Goal: Transaction & Acquisition: Purchase product/service

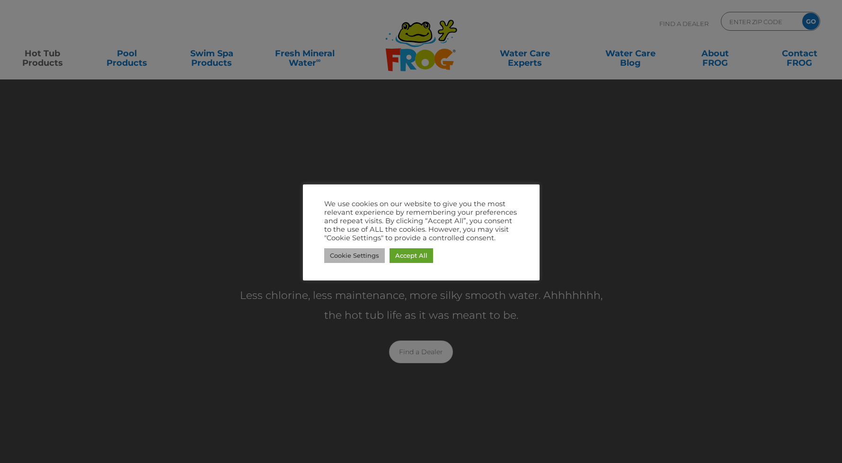
click at [343, 255] on link "Cookie Settings" at bounding box center [354, 255] width 61 height 15
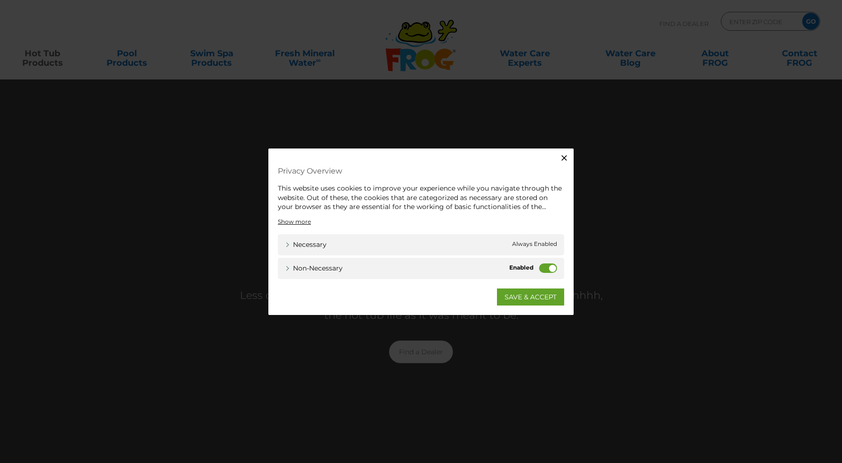
click at [553, 269] on label "Non-necessary" at bounding box center [548, 267] width 18 height 9
click at [0, 0] on input "Non-necessary" at bounding box center [0, 0] width 0 height 0
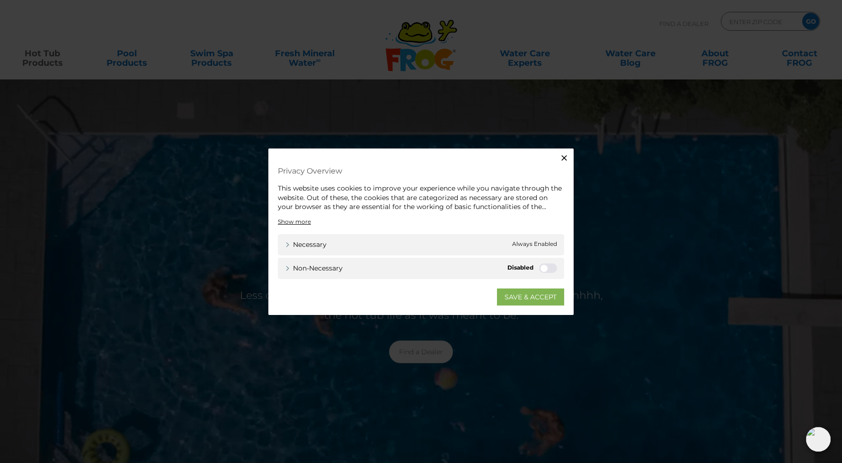
click at [510, 299] on link "SAVE & ACCEPT" at bounding box center [530, 296] width 67 height 17
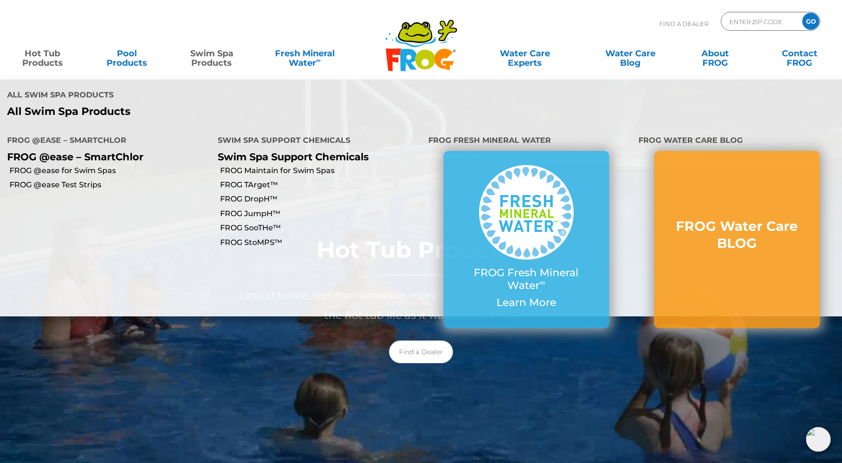
click at [207, 58] on link "Swim Spa Products" at bounding box center [212, 53] width 66 height 19
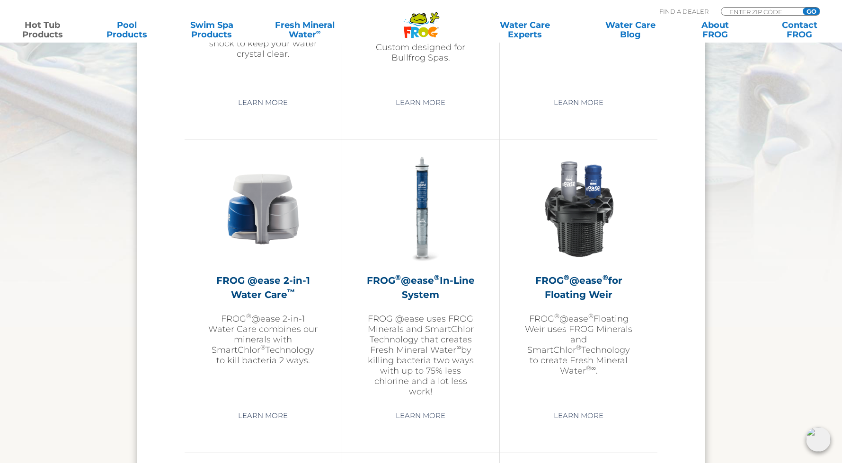
scroll to position [1282, 0]
click at [257, 222] on img at bounding box center [263, 209] width 110 height 110
